Goal: Information Seeking & Learning: Learn about a topic

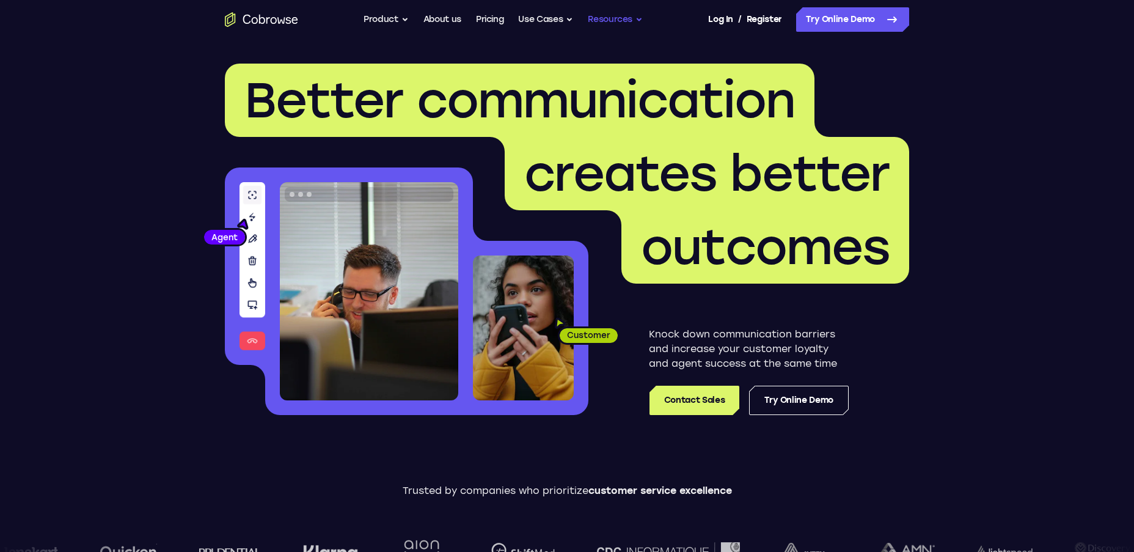
click at [602, 17] on button "Resources" at bounding box center [615, 19] width 55 height 24
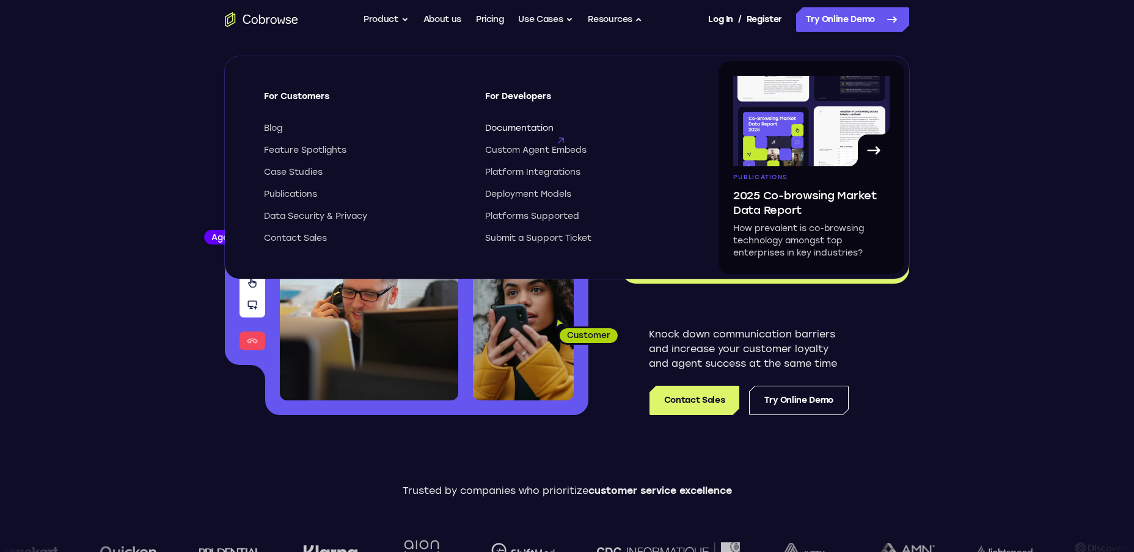
click at [516, 126] on span "Documentation" at bounding box center [519, 128] width 68 height 12
click at [526, 172] on span "Platform Integrations" at bounding box center [532, 172] width 95 height 12
click at [496, 196] on span "Deployment Models" at bounding box center [528, 194] width 86 height 12
click at [524, 192] on span "Deployment Models" at bounding box center [528, 194] width 86 height 12
click at [534, 126] on span "Documentation" at bounding box center [519, 128] width 68 height 12
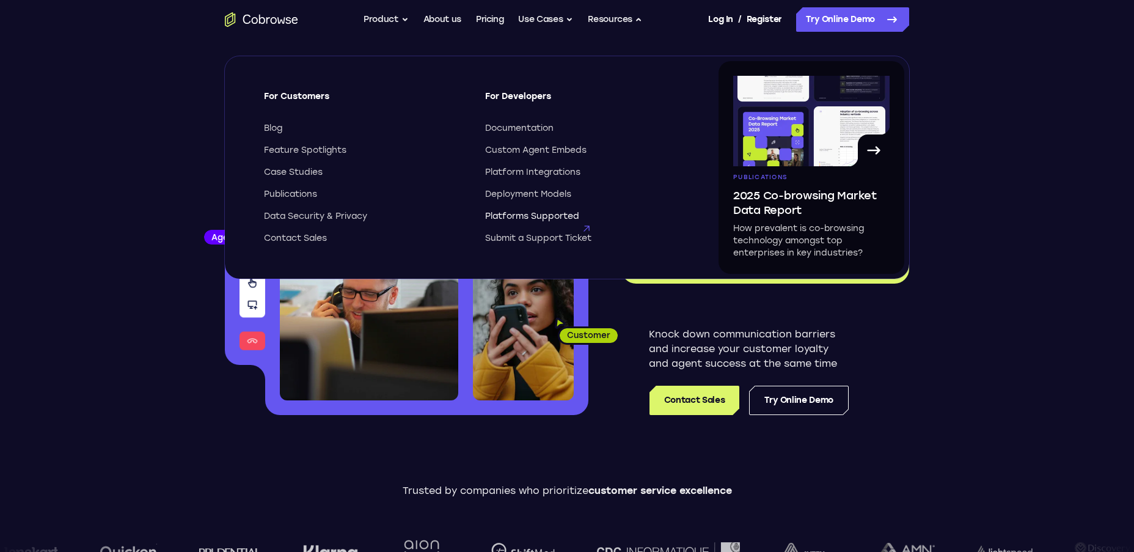
click at [512, 217] on span "Platforms Supported" at bounding box center [532, 216] width 94 height 12
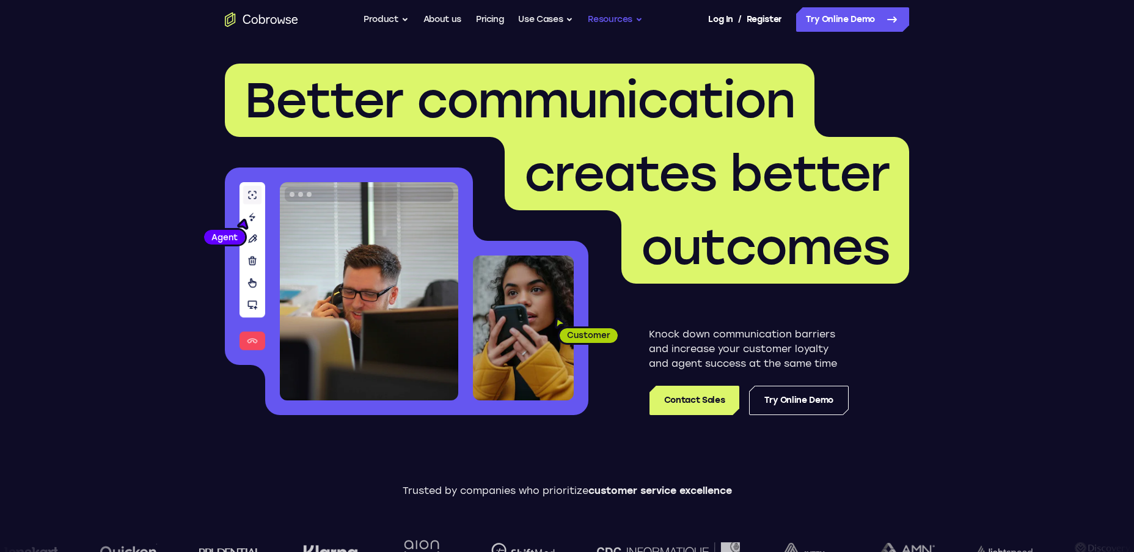
click at [622, 21] on button "Resources" at bounding box center [615, 19] width 55 height 24
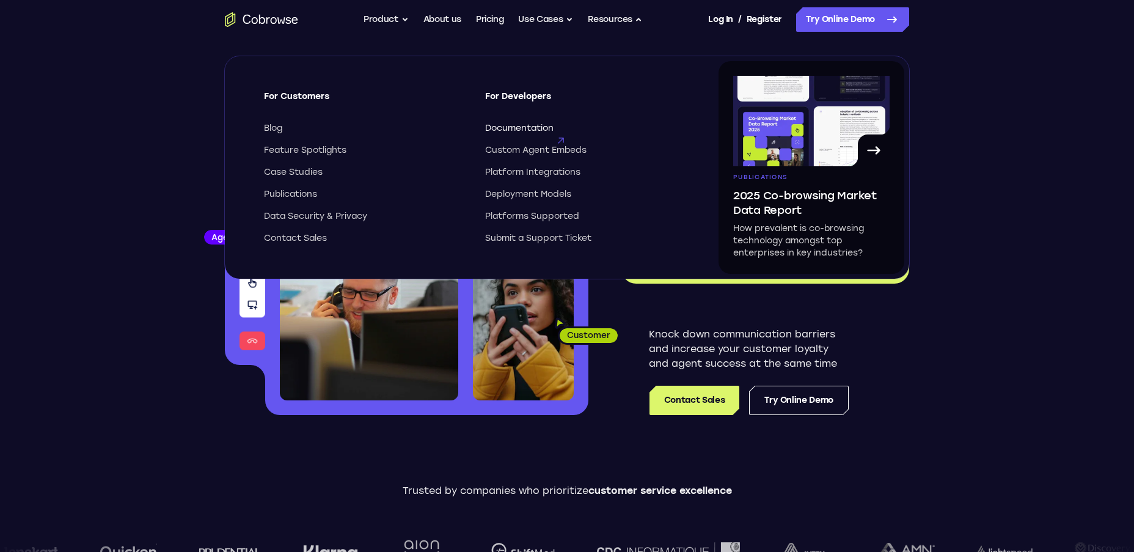
click at [547, 123] on span "Documentation" at bounding box center [519, 128] width 68 height 12
click at [639, 21] on button "Resources" at bounding box center [615, 19] width 55 height 24
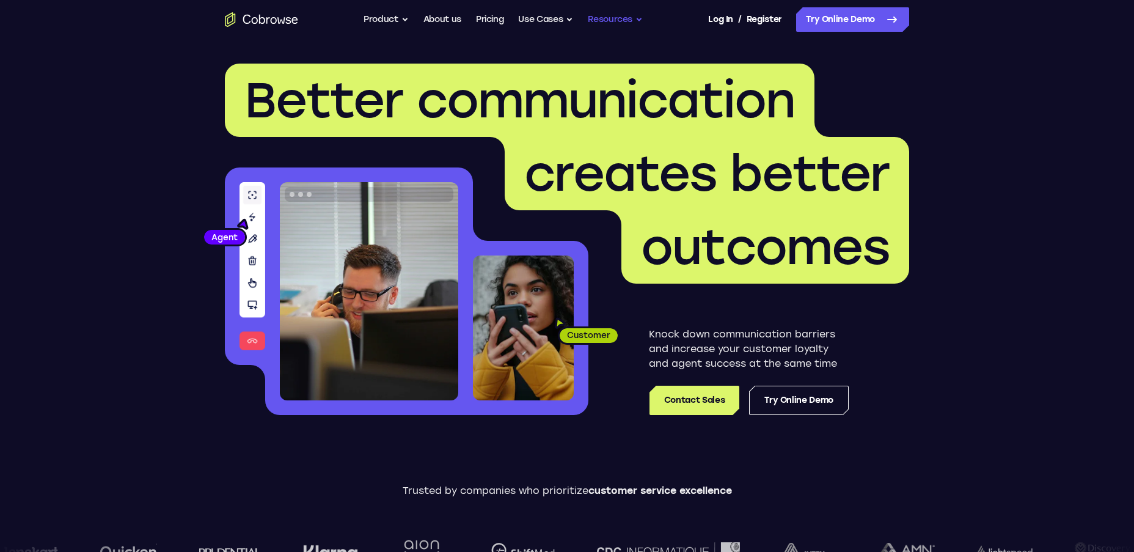
click at [634, 17] on button "Resources" at bounding box center [615, 19] width 55 height 24
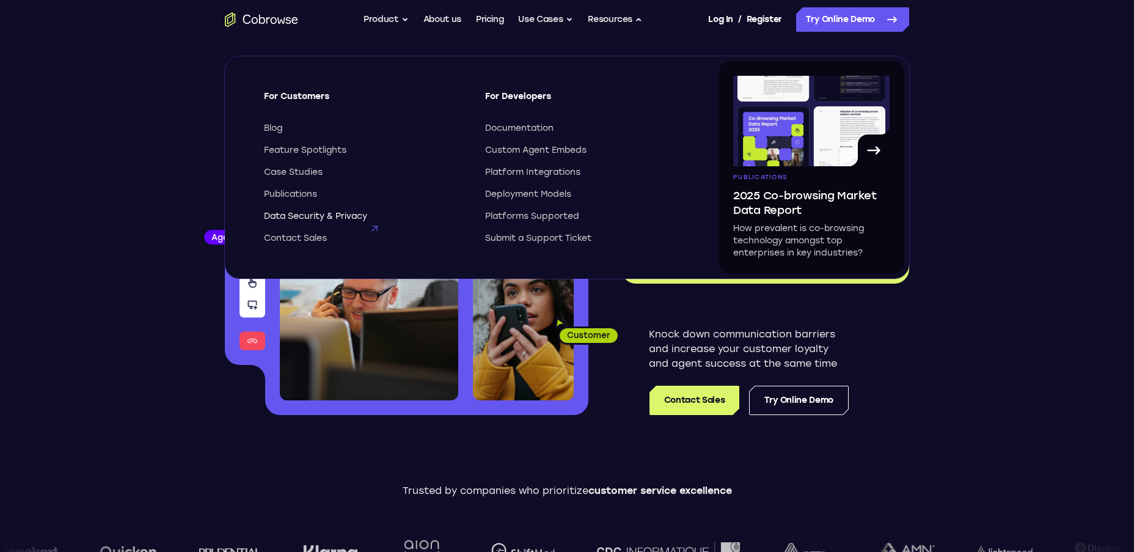
click at [305, 214] on span "Data Security & Privacy" at bounding box center [315, 216] width 103 height 12
click at [276, 128] on span "Blog" at bounding box center [273, 128] width 18 height 12
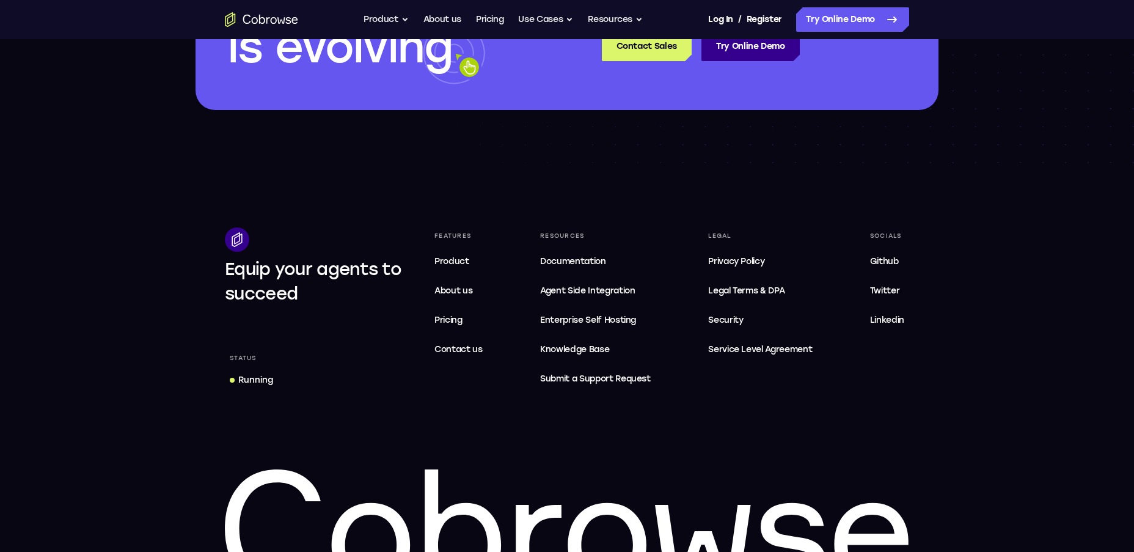
scroll to position [2063, 0]
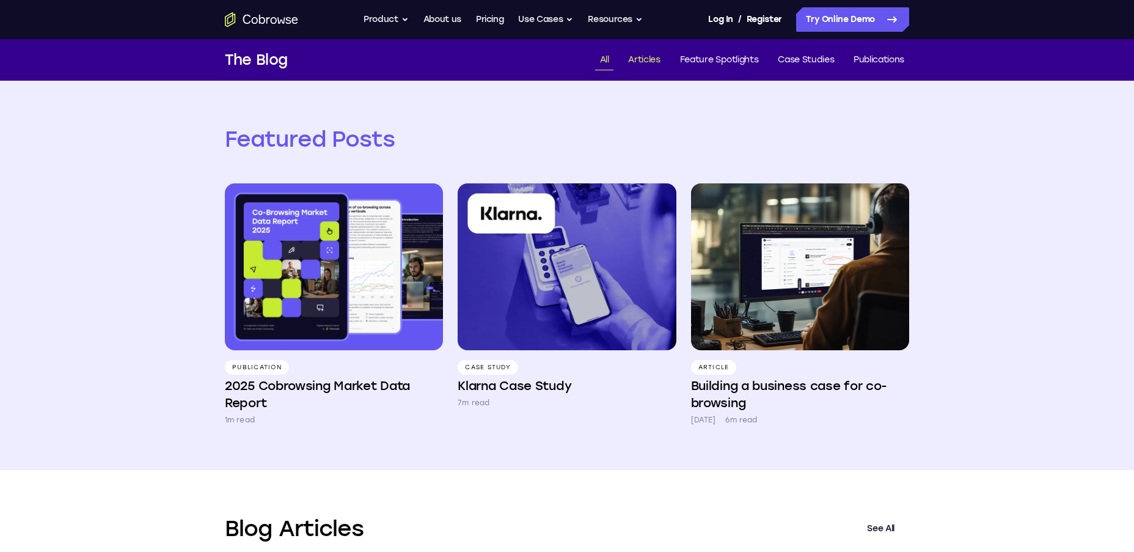
click at [644, 56] on link "Articles" at bounding box center [644, 60] width 42 height 20
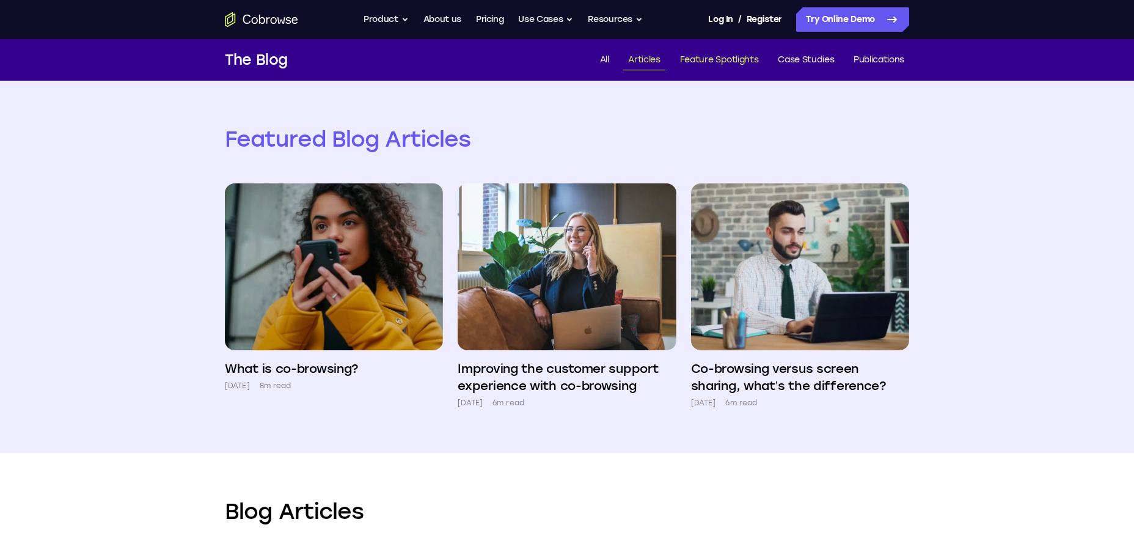
click at [735, 60] on link "Feature Spotlights" at bounding box center [719, 60] width 89 height 20
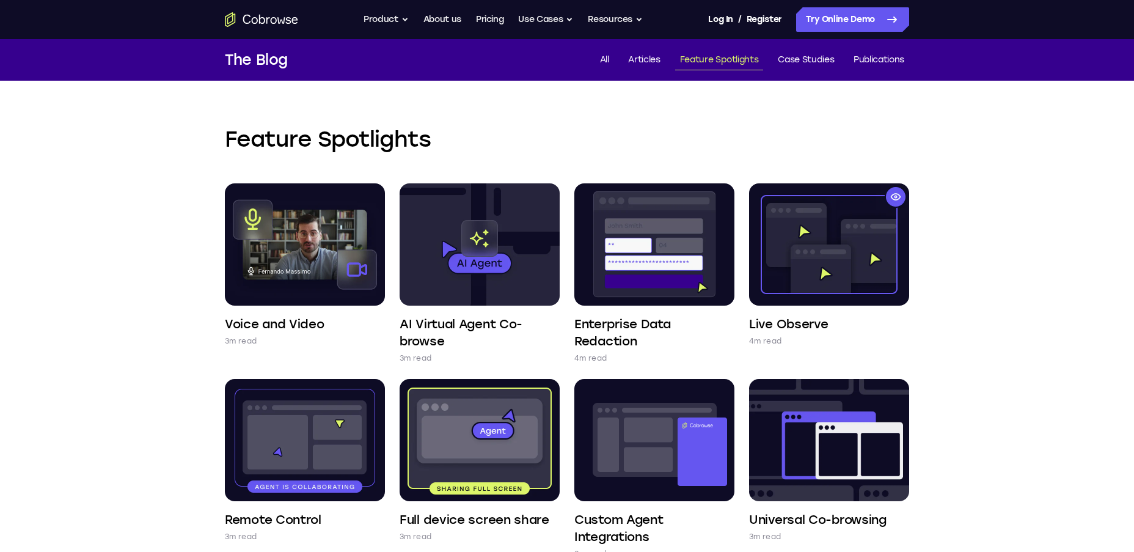
click at [804, 56] on link "Case Studies" at bounding box center [806, 60] width 66 height 20
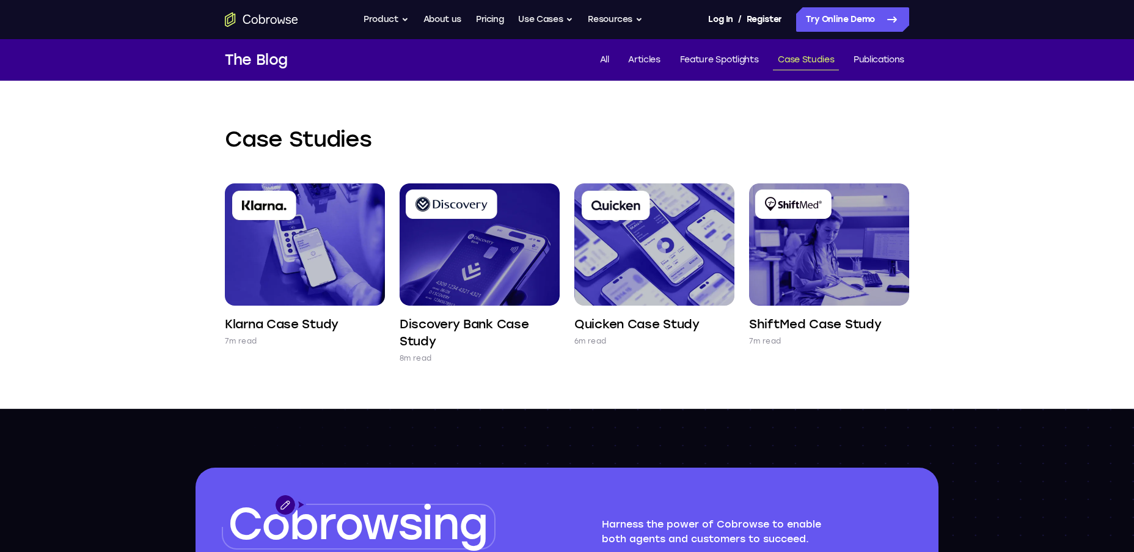
click at [873, 56] on link "Publications" at bounding box center [878, 60] width 60 height 20
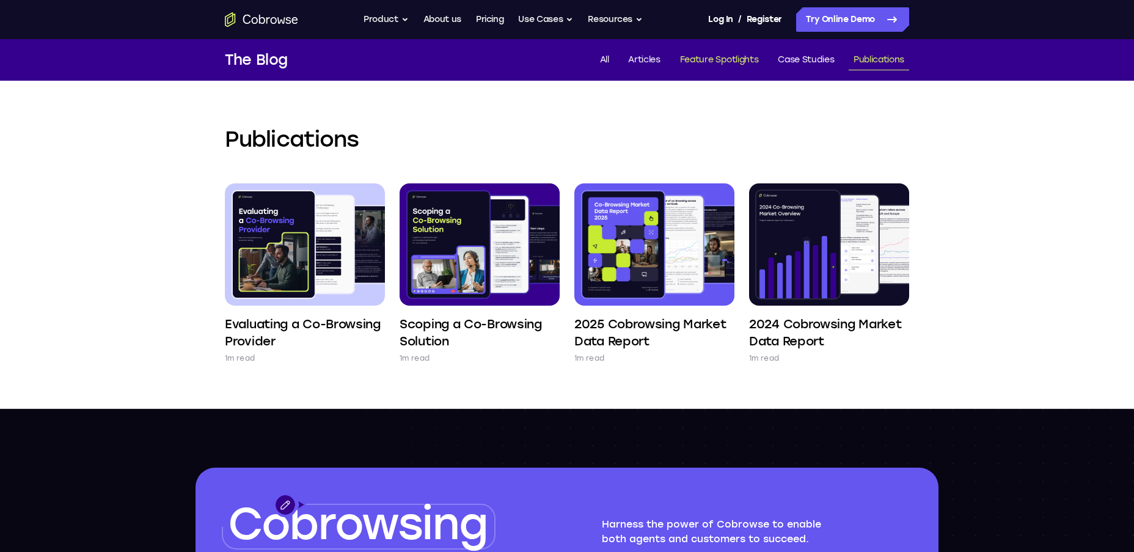
click at [739, 57] on link "Feature Spotlights" at bounding box center [719, 60] width 89 height 20
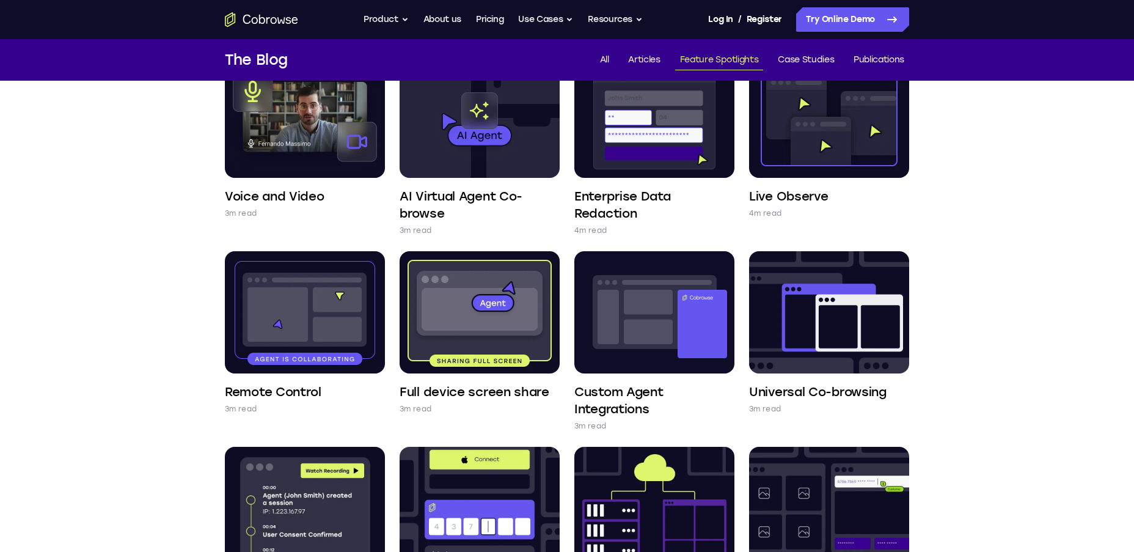
scroll to position [122, 0]
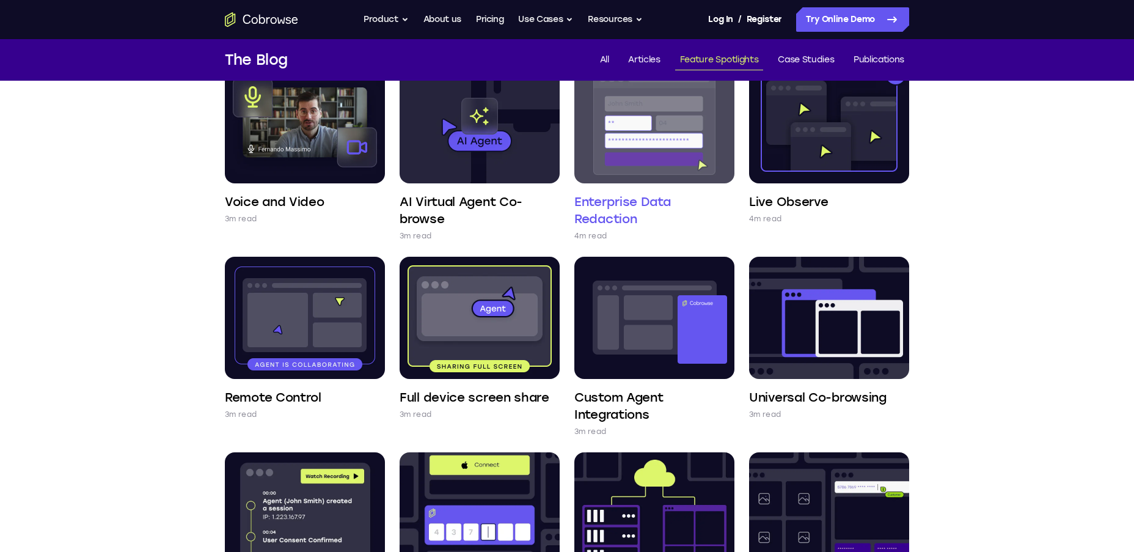
click at [628, 215] on h4 "Enterprise Data Redaction" at bounding box center [654, 210] width 160 height 34
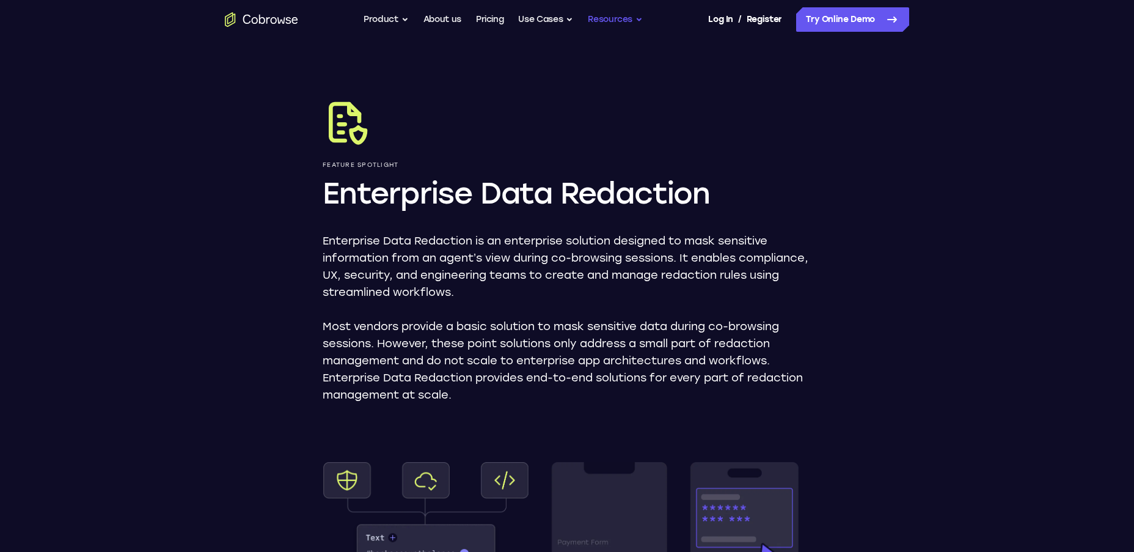
click at [621, 23] on button "Resources" at bounding box center [615, 19] width 55 height 24
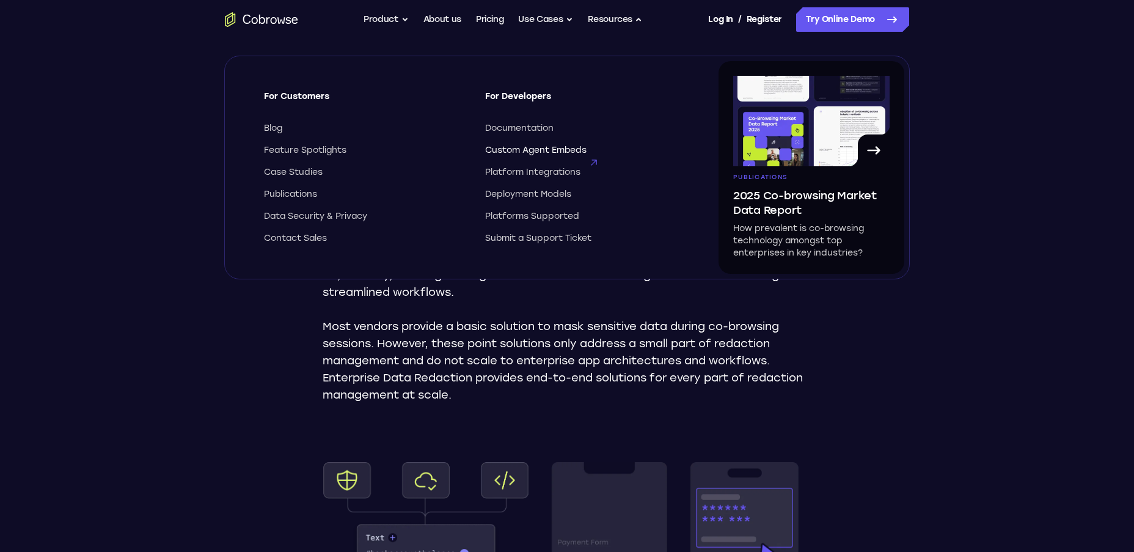
click at [545, 153] on span "Custom Agent Embeds" at bounding box center [535, 150] width 101 height 12
click at [282, 167] on span "Case Studies" at bounding box center [293, 172] width 59 height 12
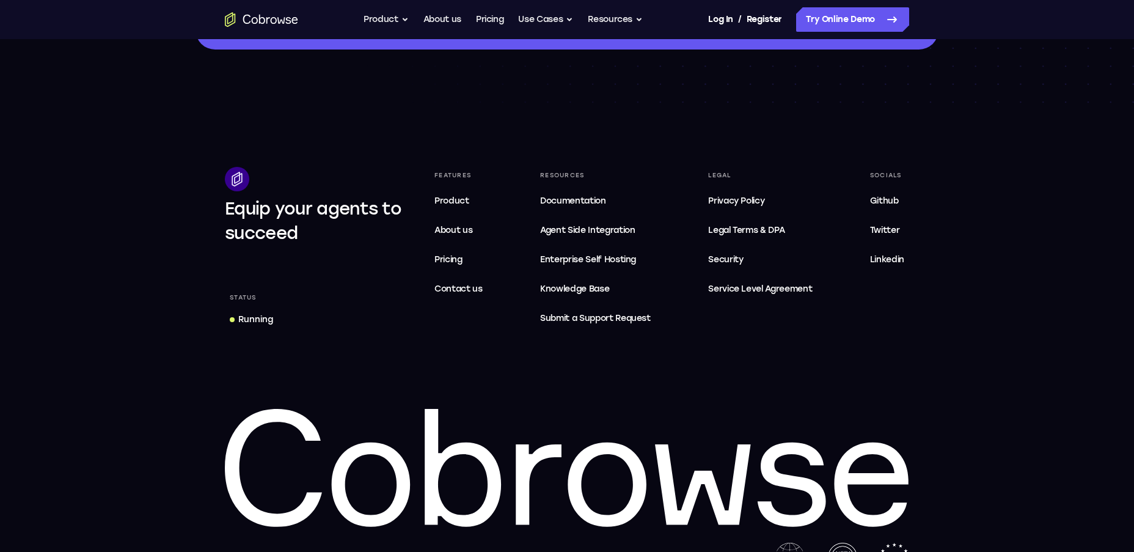
scroll to position [629, 0]
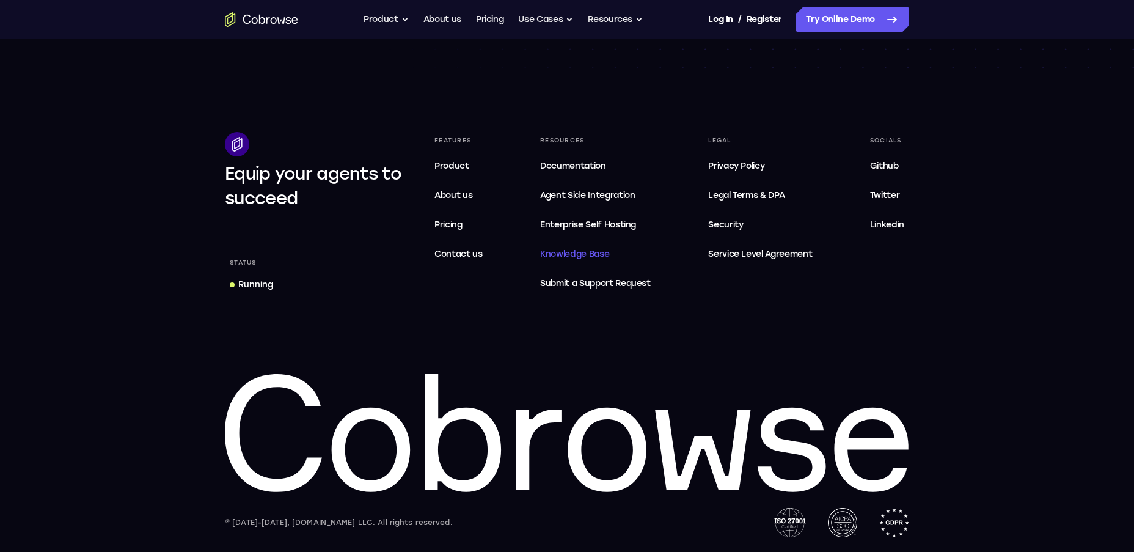
click at [561, 252] on span "Knowledge Base" at bounding box center [574, 254] width 69 height 10
